Goal: Navigation & Orientation: Find specific page/section

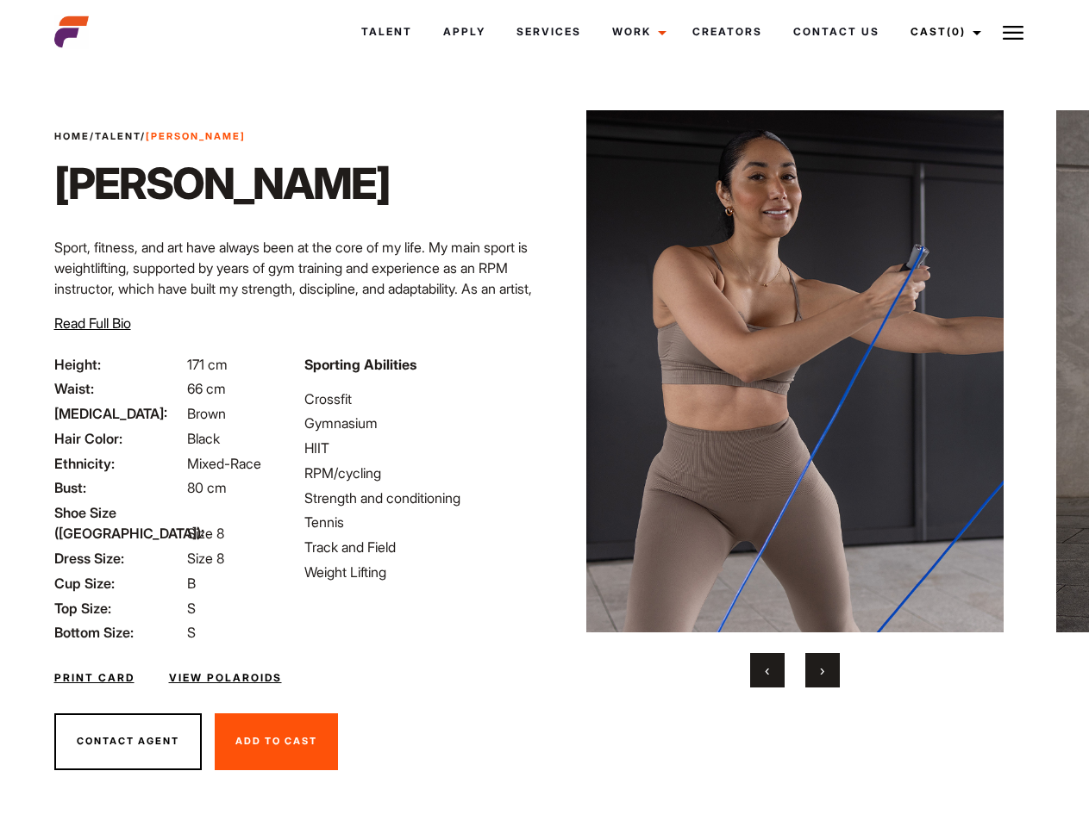
click at [940, 32] on link "Cast (0)" at bounding box center [943, 32] width 97 height 47
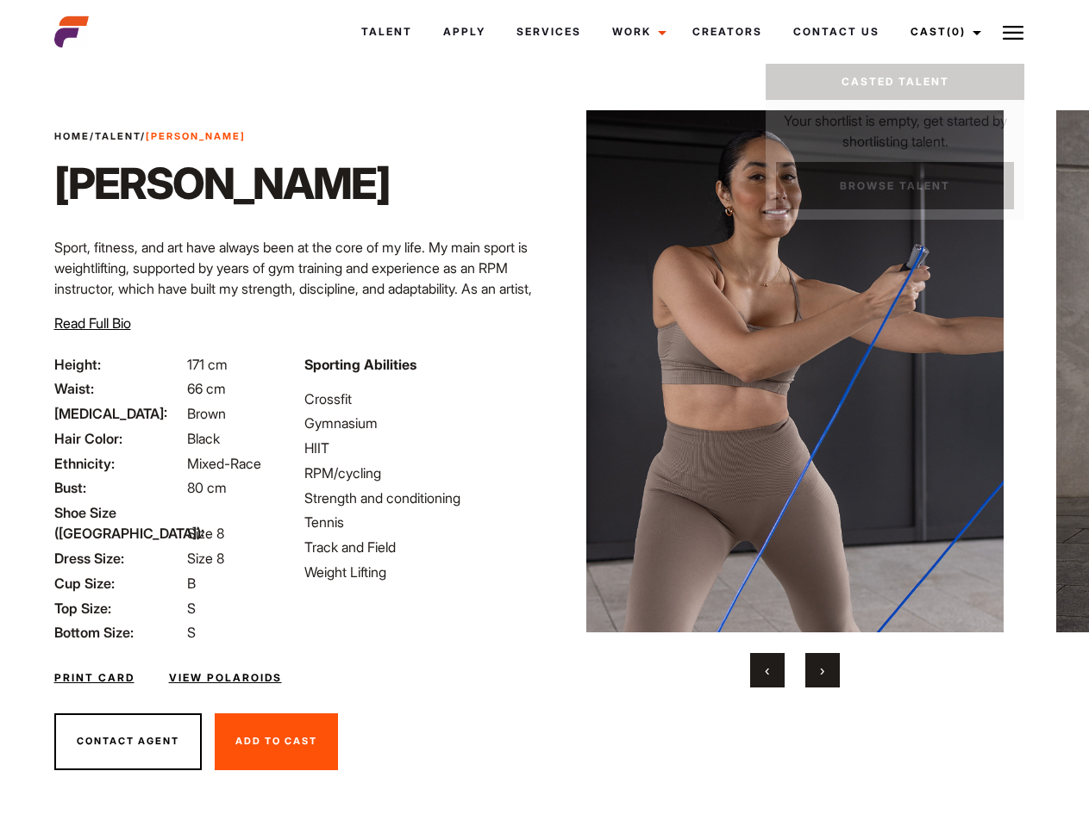
click at [1013, 32] on img at bounding box center [1012, 32] width 21 height 21
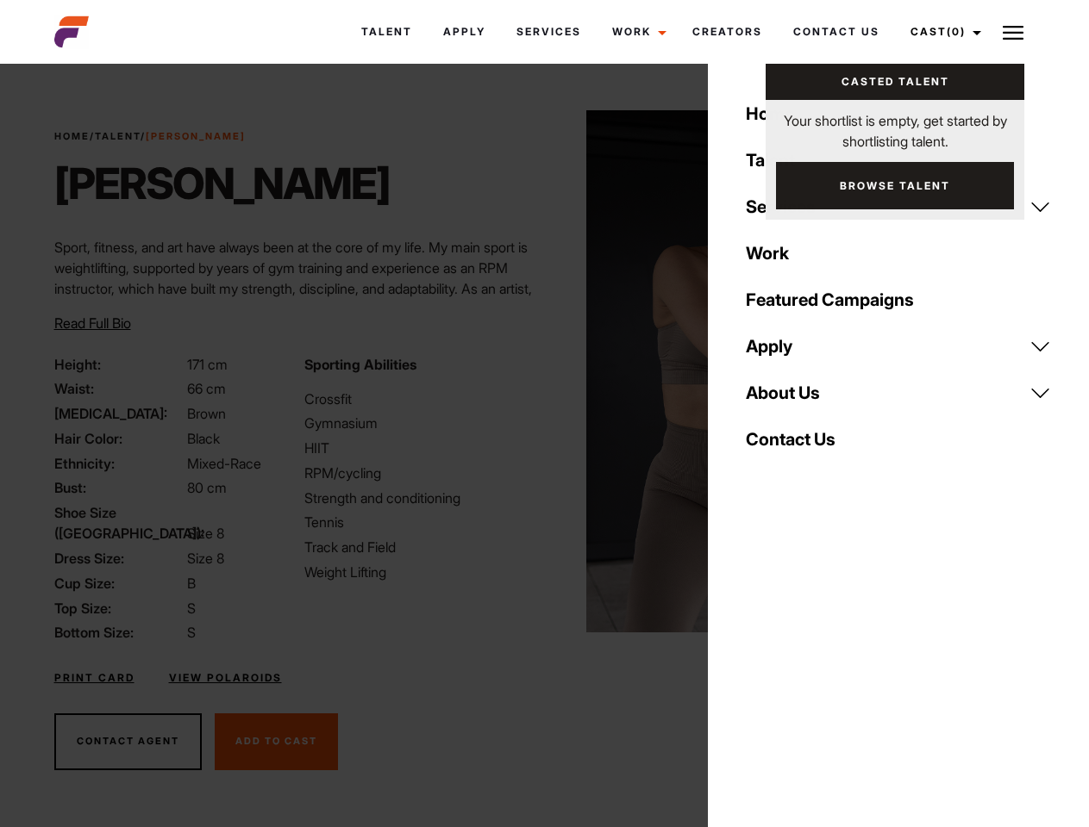
click at [794, 399] on img at bounding box center [795, 371] width 418 height 522
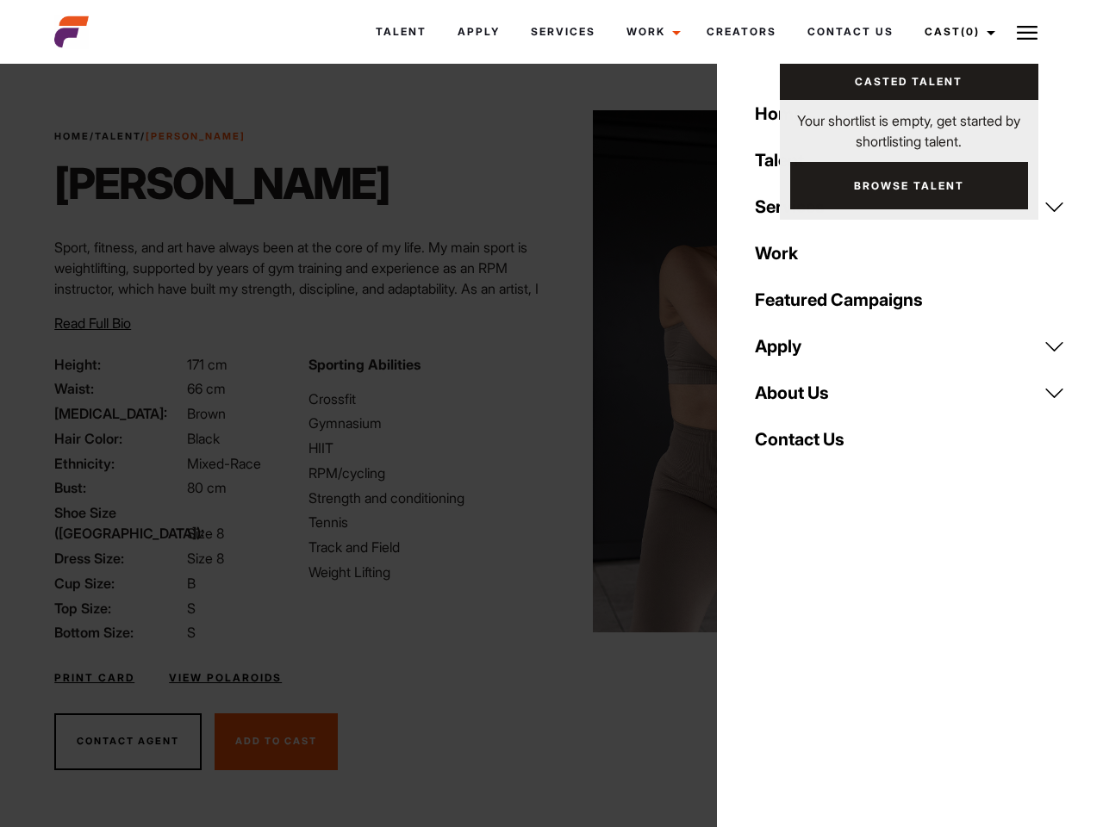
click at [544, 371] on div "Sporting Abilities Crossfit Gymnasium HIIT RPM/cycling Strength and conditionin…" at bounding box center [424, 499] width 253 height 290
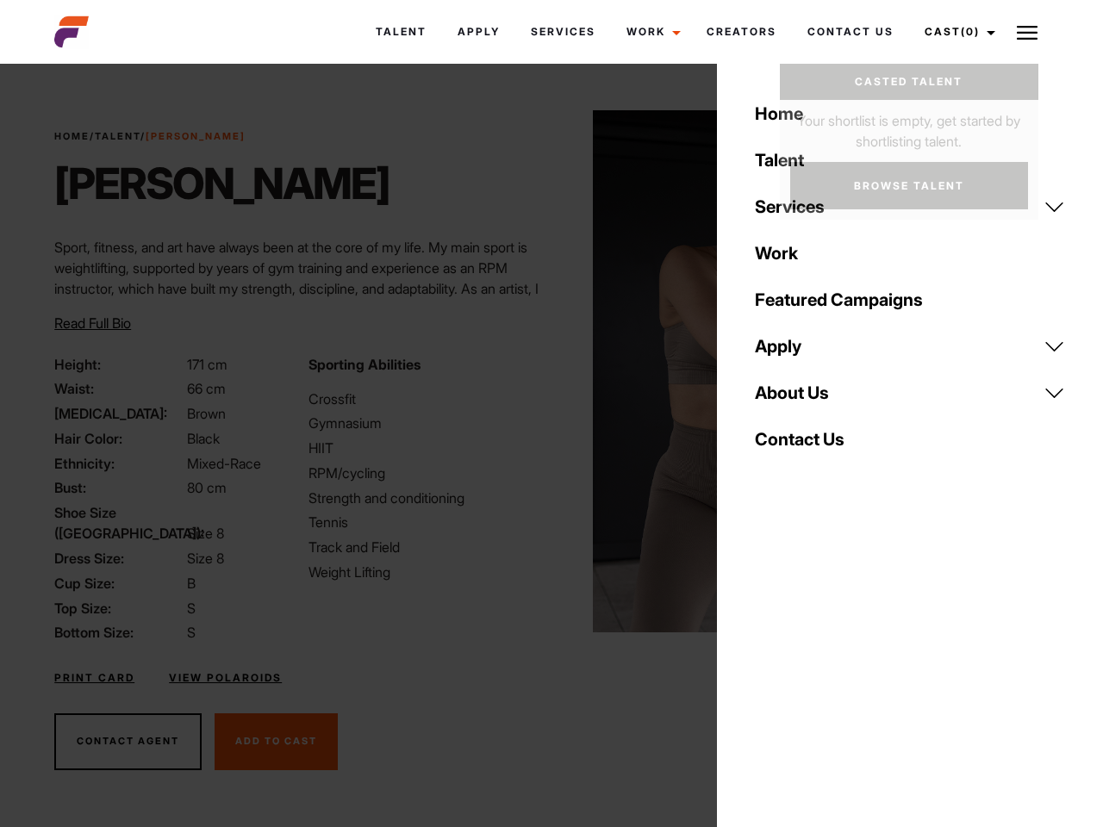
click at [767, 671] on div "Home Talent Services Talent Casting Photography Videography Creative Hair and M…" at bounding box center [910, 413] width 386 height 827
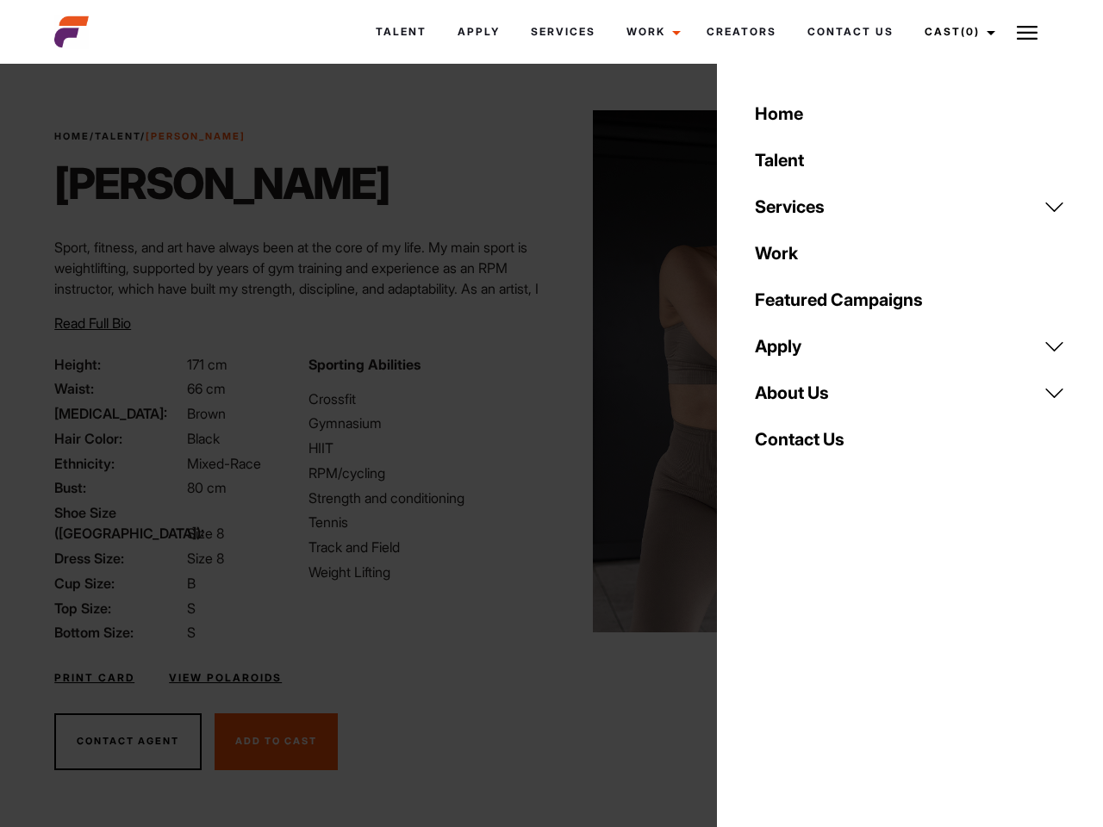
click at [822, 671] on div "Home Talent Services Talent Casting Photography Videography Creative Hair and M…" at bounding box center [910, 413] width 386 height 827
